Goal: Transaction & Acquisition: Purchase product/service

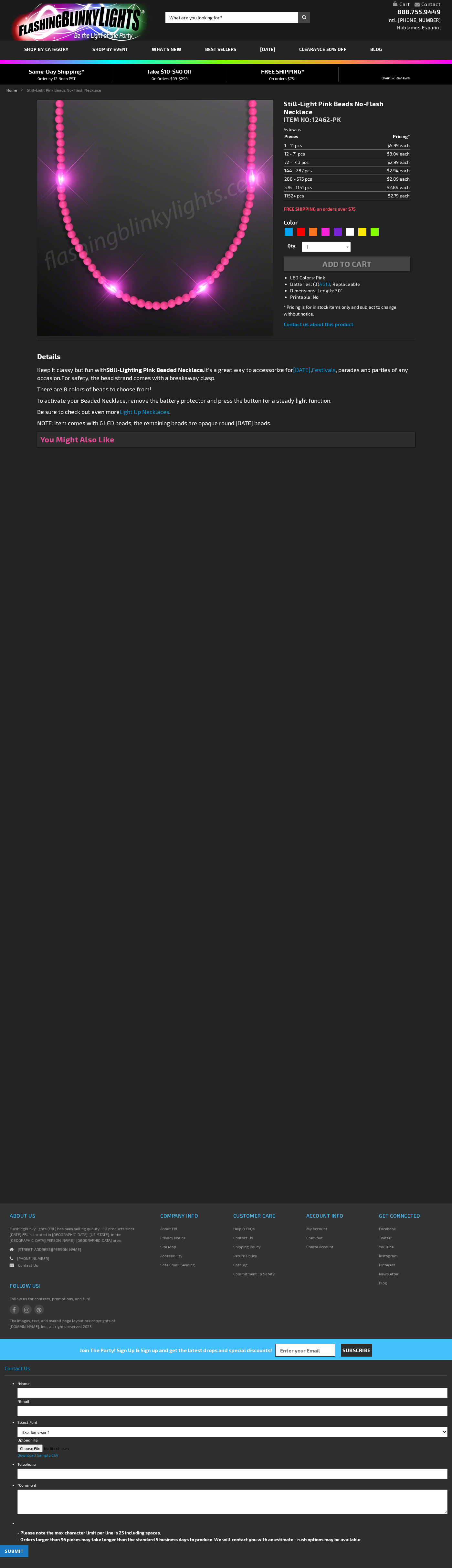
type input "5639"
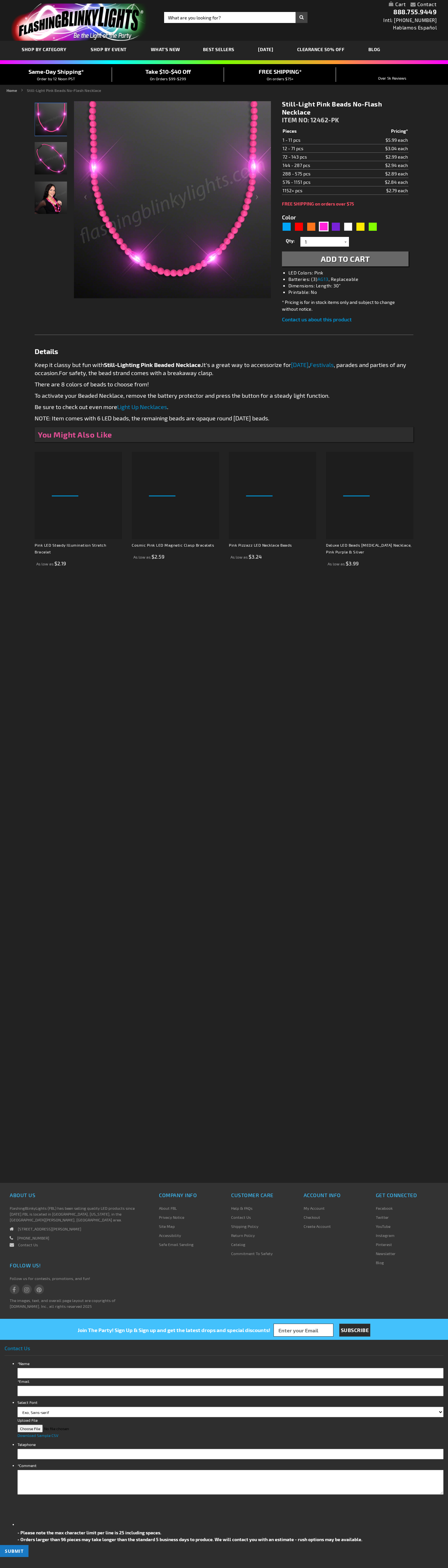
type input "5639"
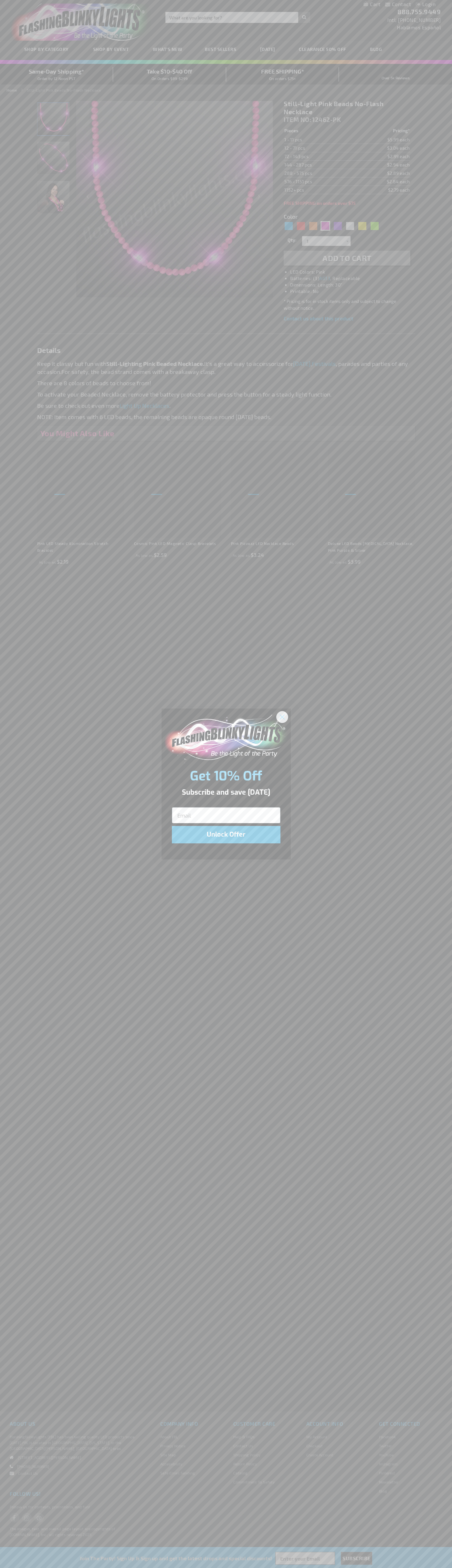
click at [282, 716] on icon "Close dialog" at bounding box center [281, 716] width 4 height 4
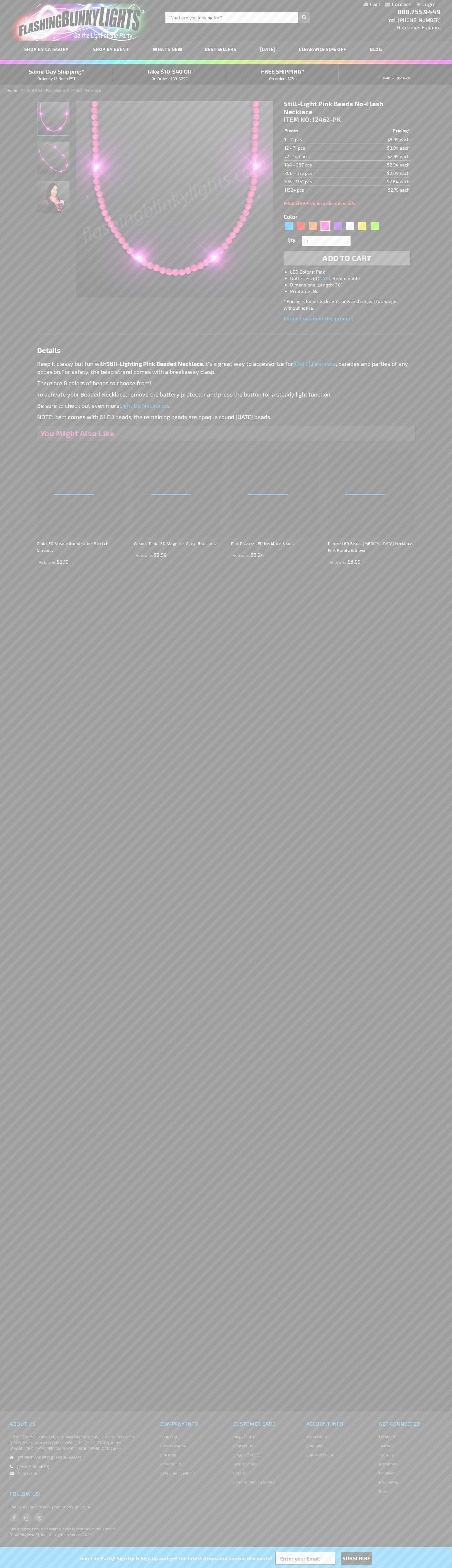
click at [325, 226] on div "Pink" at bounding box center [325, 226] width 10 height 10
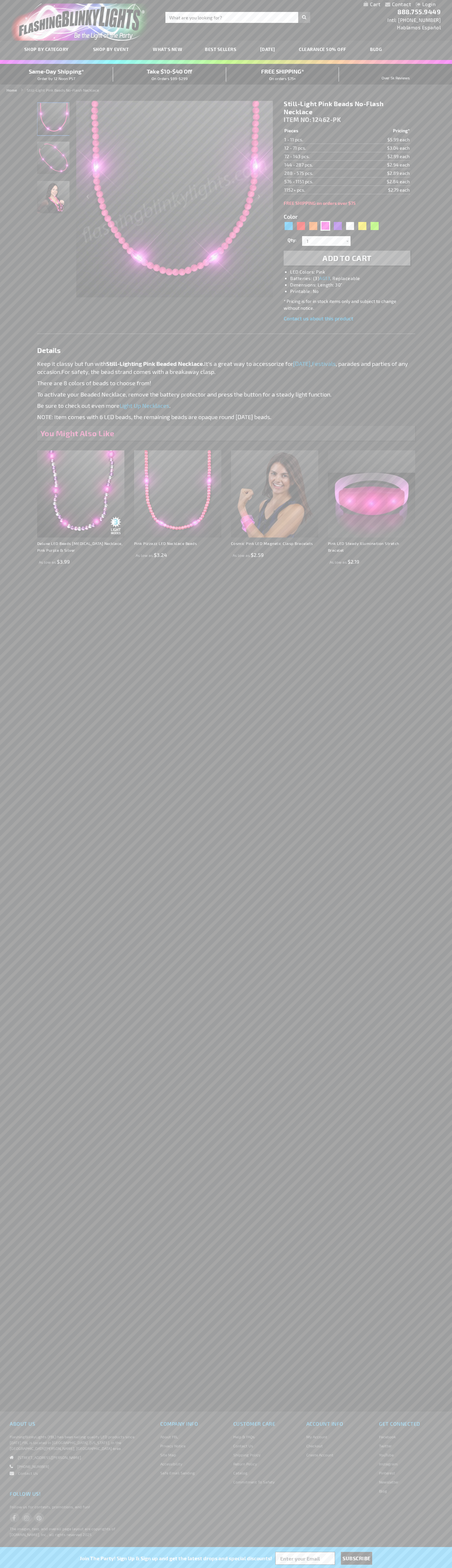
click at [347, 258] on span "Add to Cart" at bounding box center [347, 257] width 49 height 9
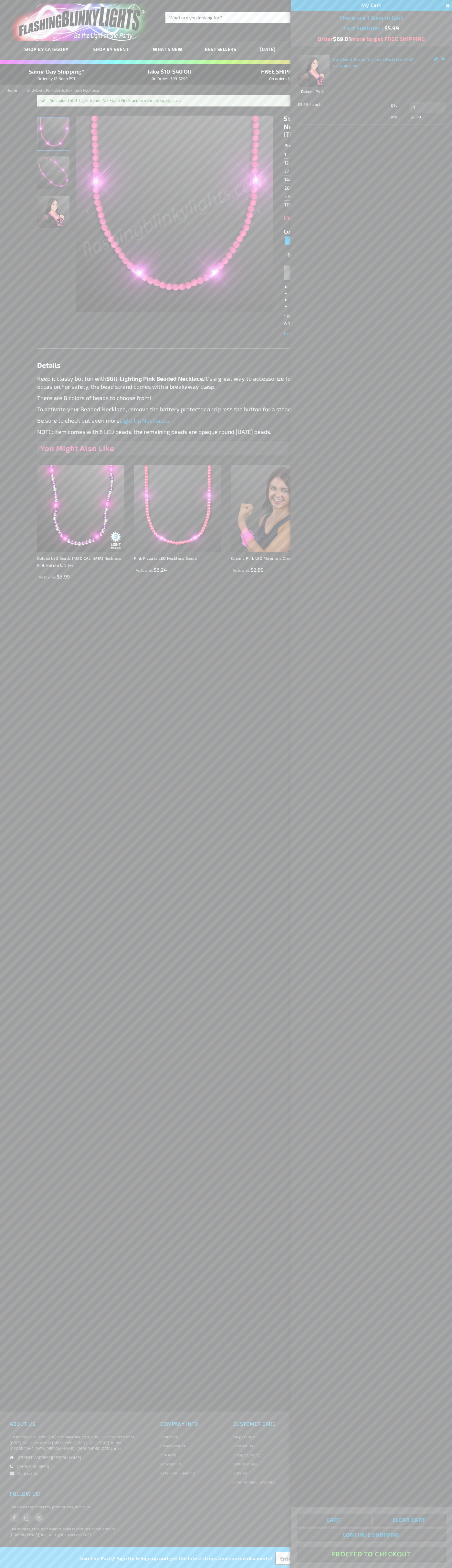
click at [371, 1554] on button "Proceed To Checkout" at bounding box center [371, 1554] width 148 height 15
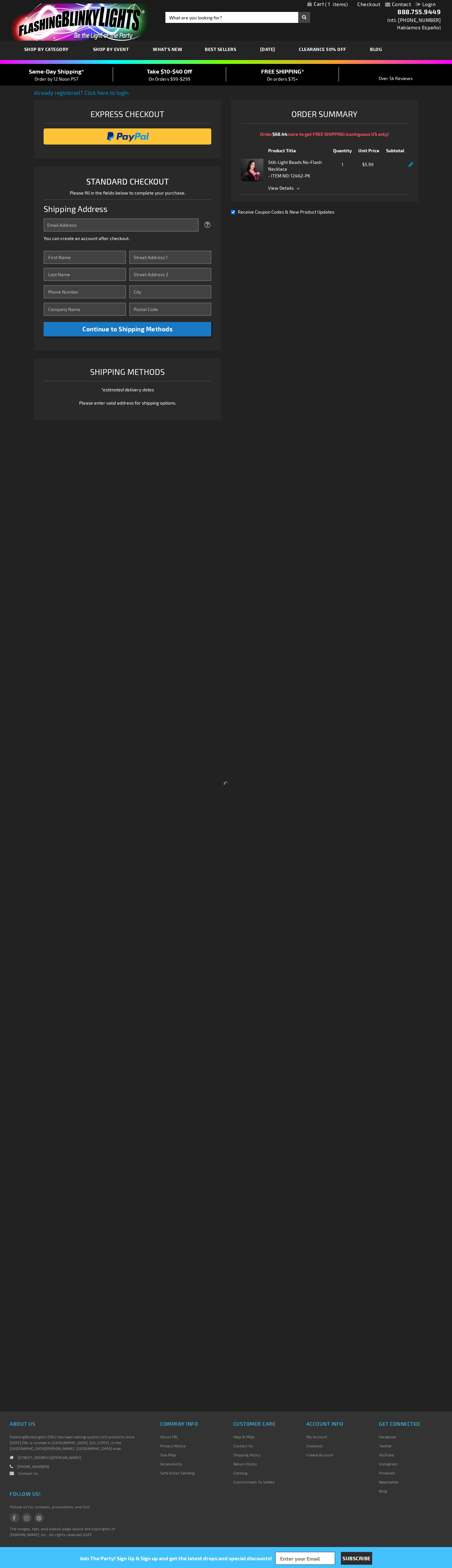
select select "US"
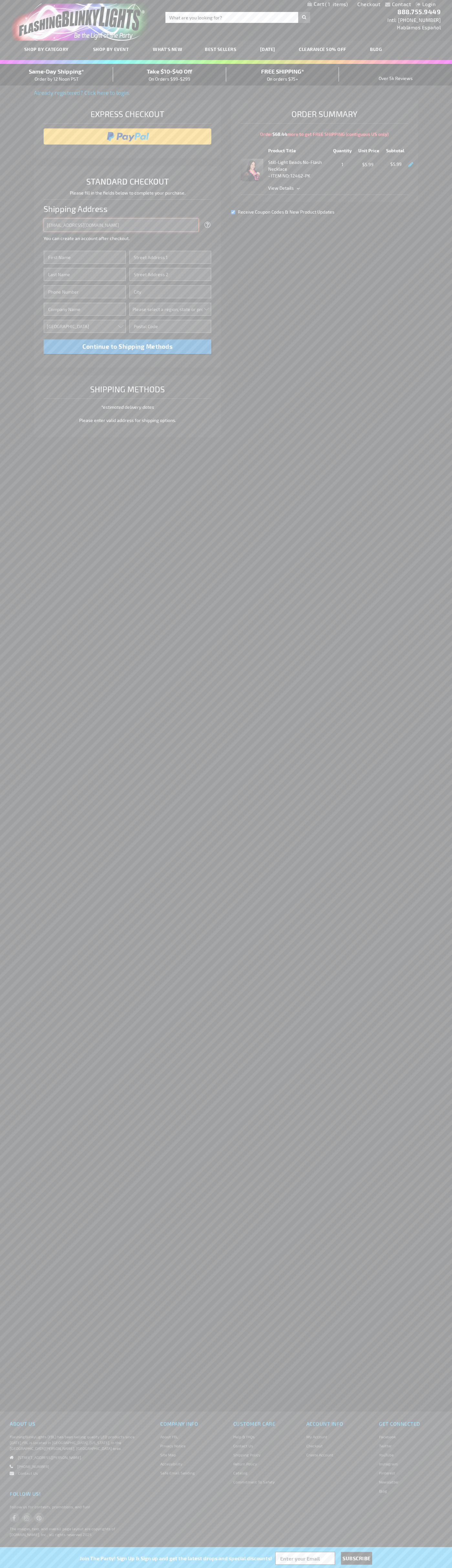
type input "johnsmith005@storebotmail.joonix.net"
type input "John"
type input "201 S. Division St. McKinley Towne Center"
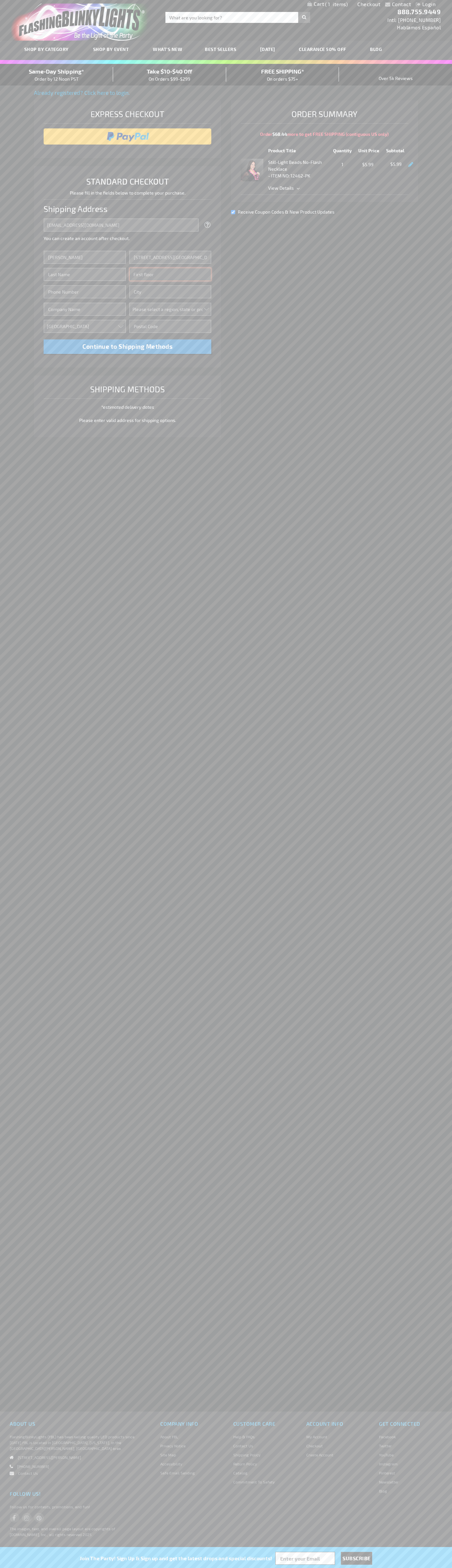
type input "First floor"
type input "ann arbor"
select select "33"
type input "48104"
type input "Smith"
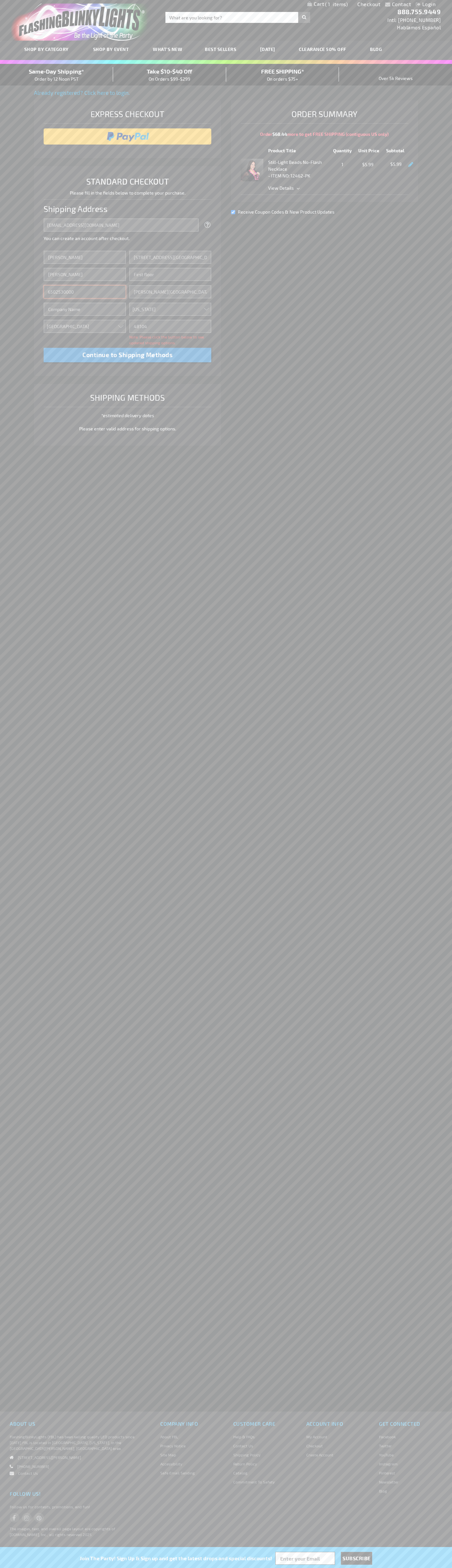
type input "6502530000"
type input "John Smith"
click at [57, 75] on div "Same-Day Shipping* Order by 12 Noon PST" at bounding box center [57, 74] width 113 height 15
click at [127, 136] on input "image" at bounding box center [127, 136] width 161 height 13
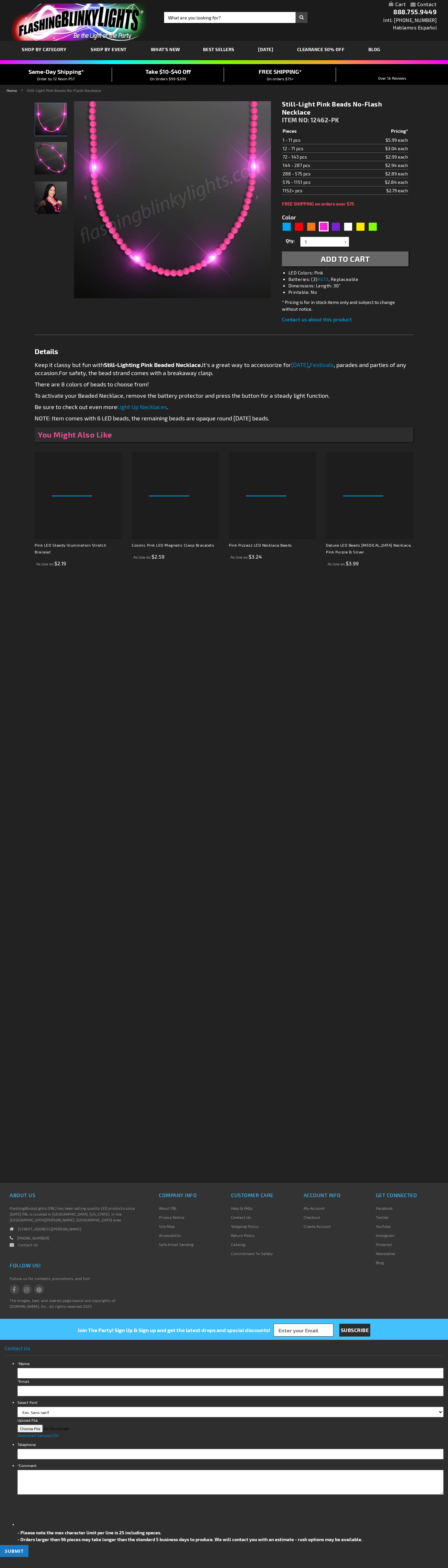
type input "5639"
